Goal: Task Accomplishment & Management: Manage account settings

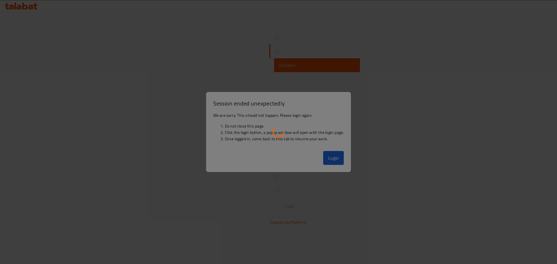
click at [347, 165] on div at bounding box center [278, 132] width 557 height 264
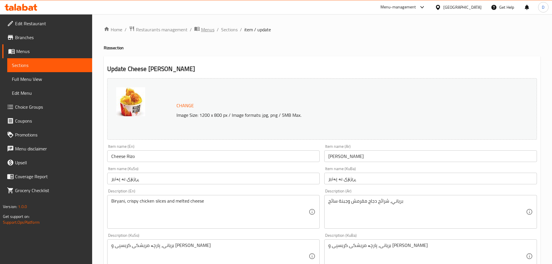
click at [208, 27] on span "Menus" at bounding box center [207, 29] width 13 height 7
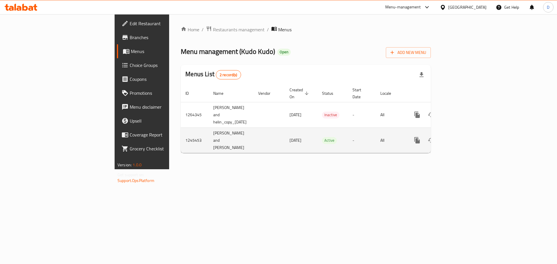
click at [462, 137] on icon "enhanced table" at bounding box center [458, 140] width 7 height 7
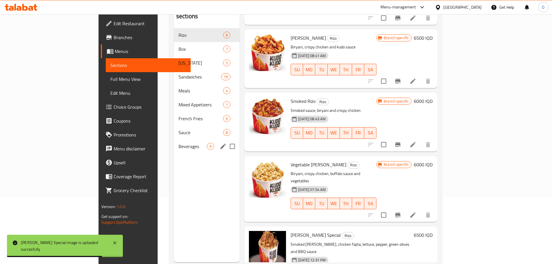
scroll to position [52, 0]
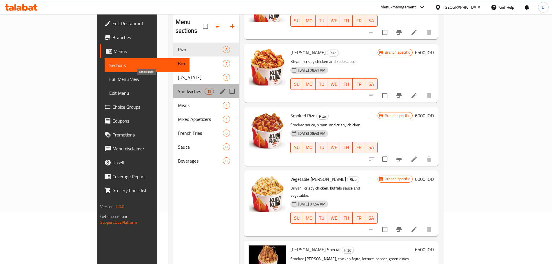
click at [178, 88] on span "Sandwiches" at bounding box center [191, 91] width 27 height 7
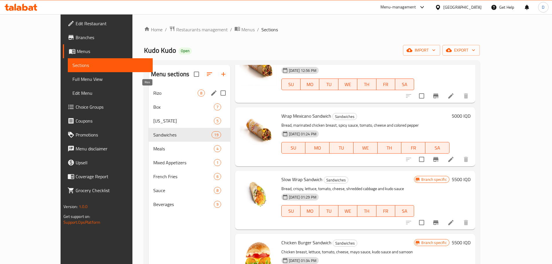
click at [153, 95] on span "Rizo" at bounding box center [175, 93] width 44 height 7
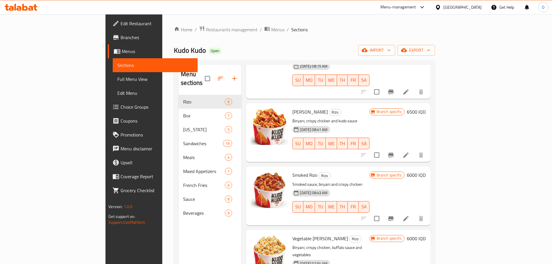
scroll to position [81, 0]
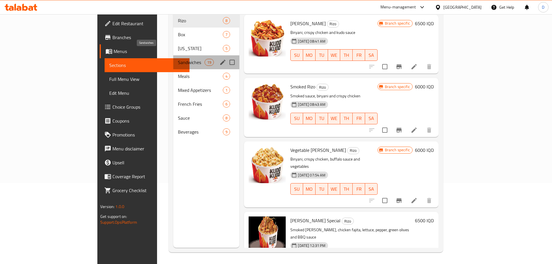
click at [178, 59] on span "Sandwiches" at bounding box center [191, 62] width 27 height 7
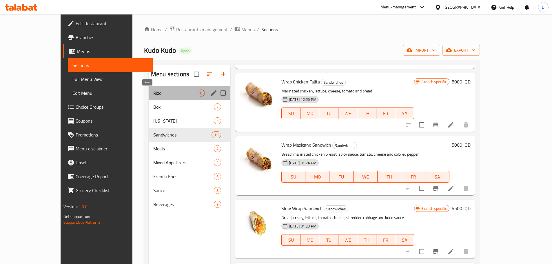
click at [153, 94] on span "Rizo" at bounding box center [175, 93] width 44 height 7
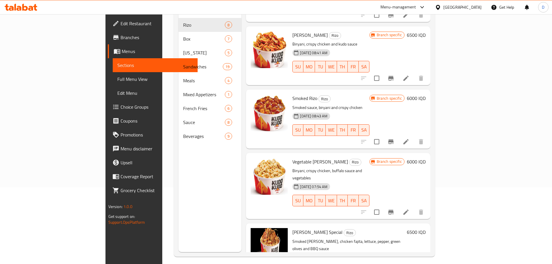
scroll to position [81, 0]
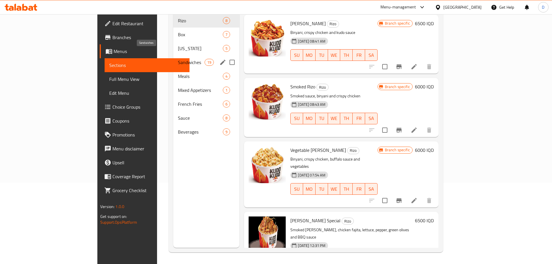
click at [178, 59] on span "Sandwiches" at bounding box center [191, 62] width 27 height 7
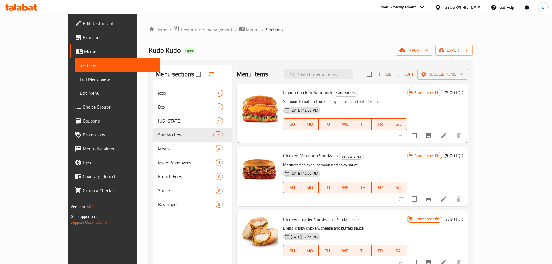
click at [26, 6] on icon at bounding box center [25, 7] width 6 height 7
